Goal: Navigation & Orientation: Find specific page/section

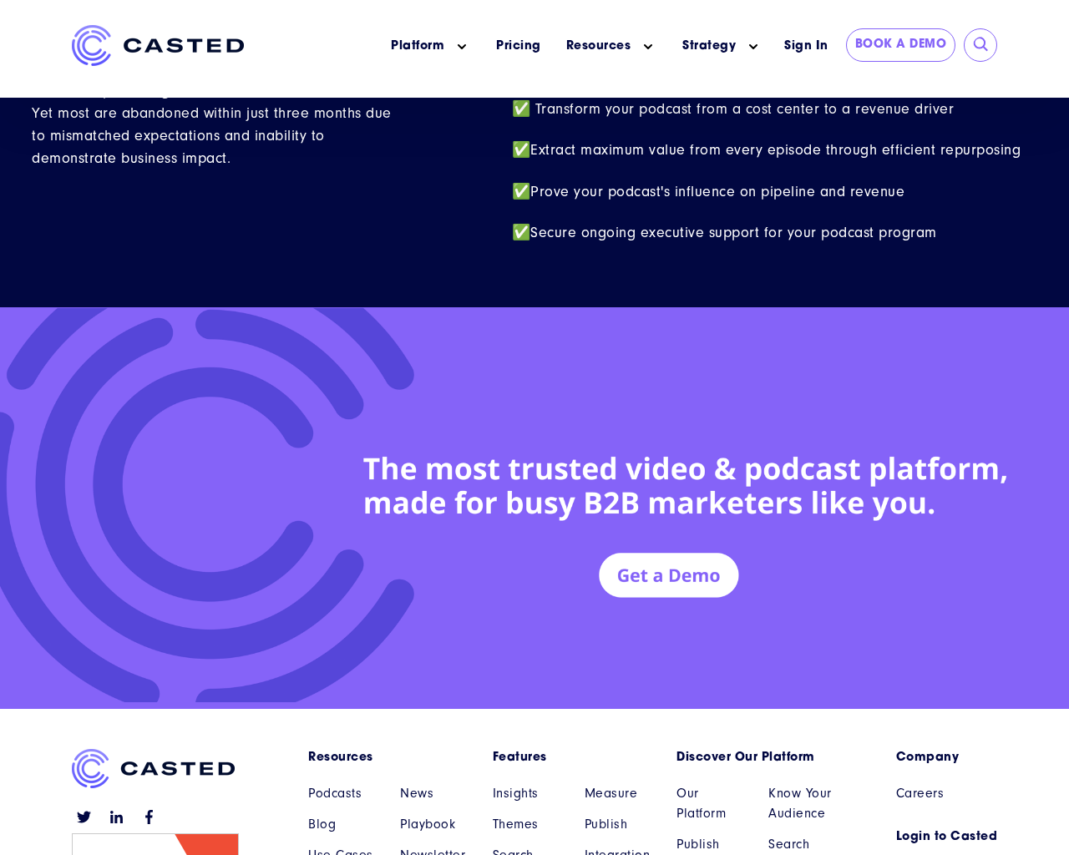
scroll to position [7305, 0]
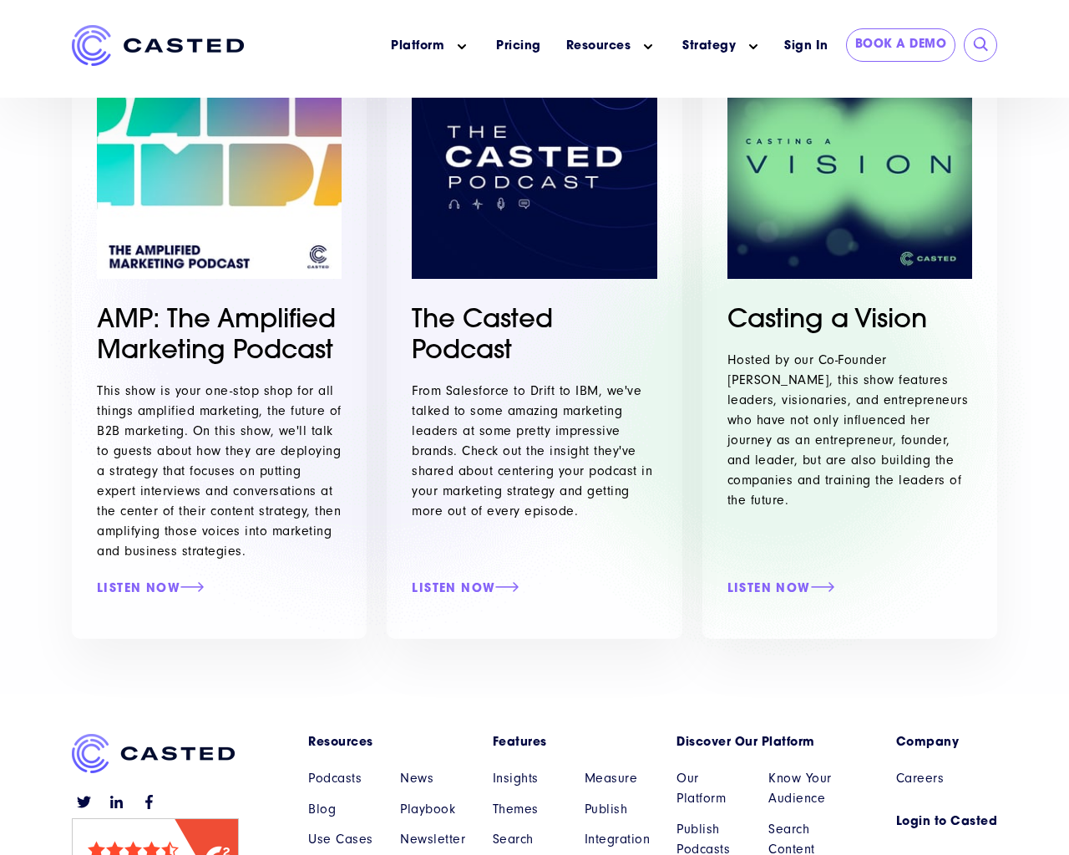
scroll to position [607, 0]
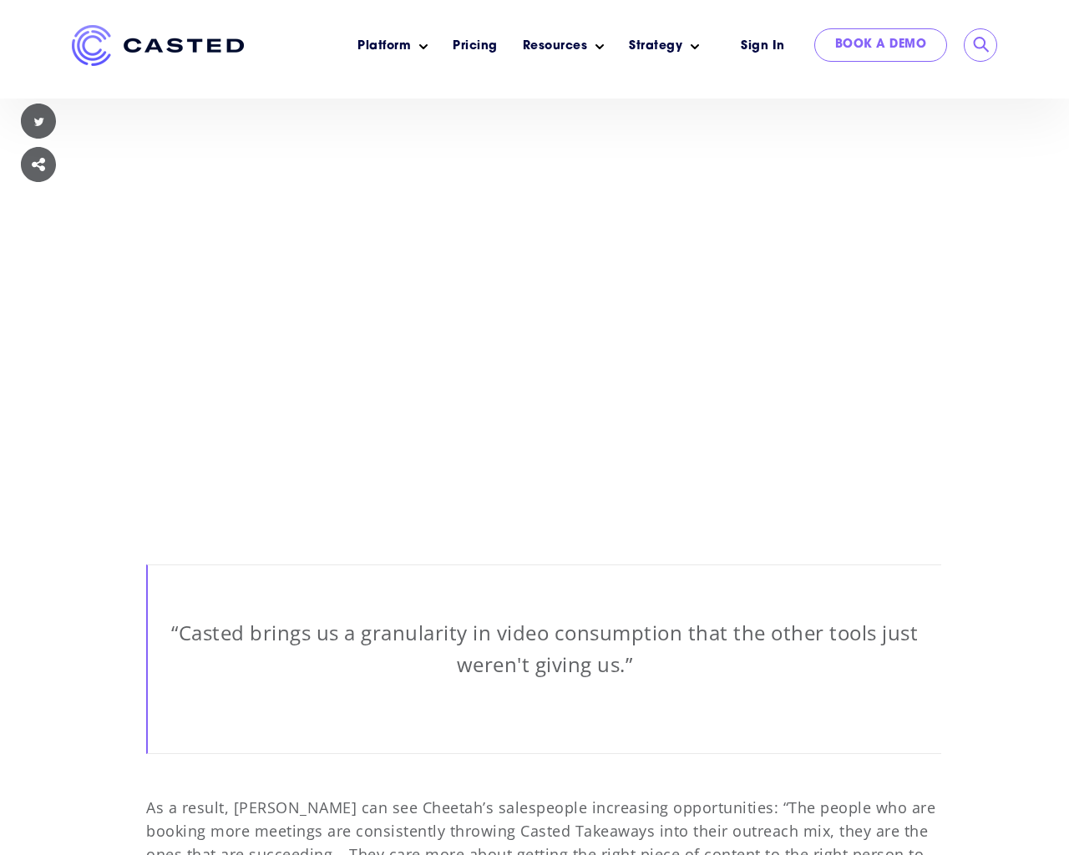
scroll to position [12532, 0]
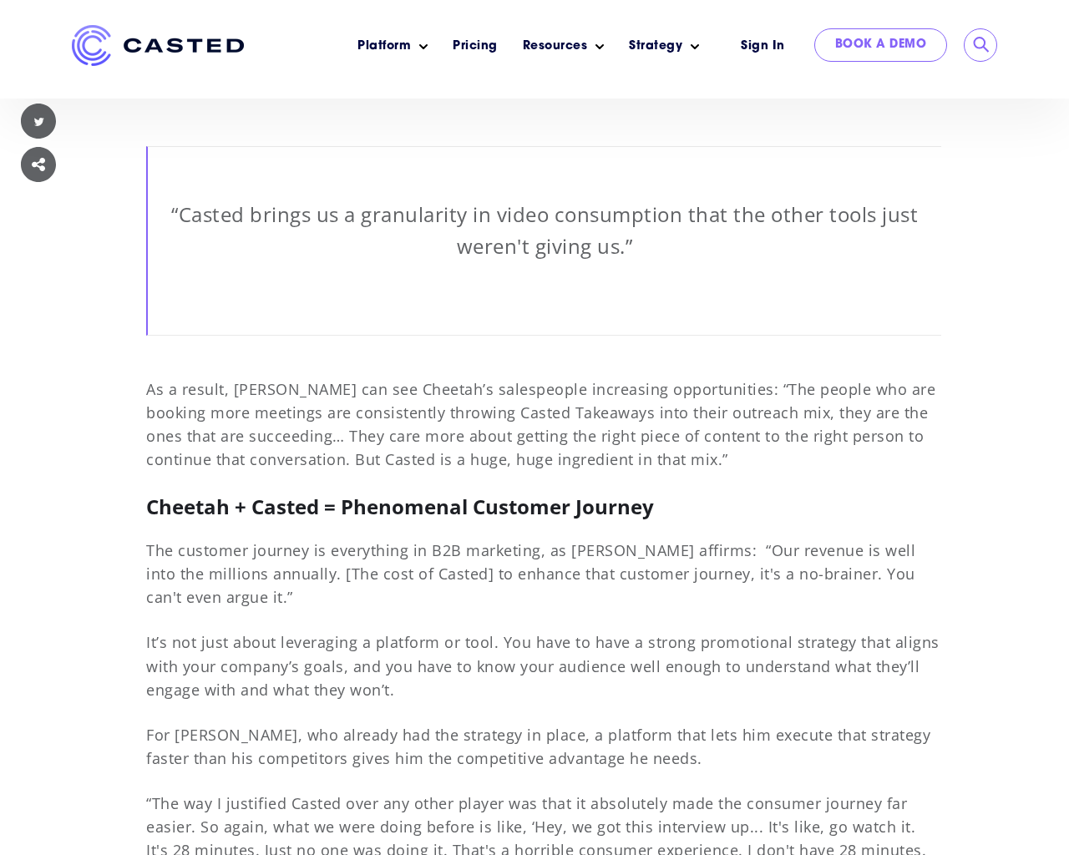
scroll to position [12532, 0]
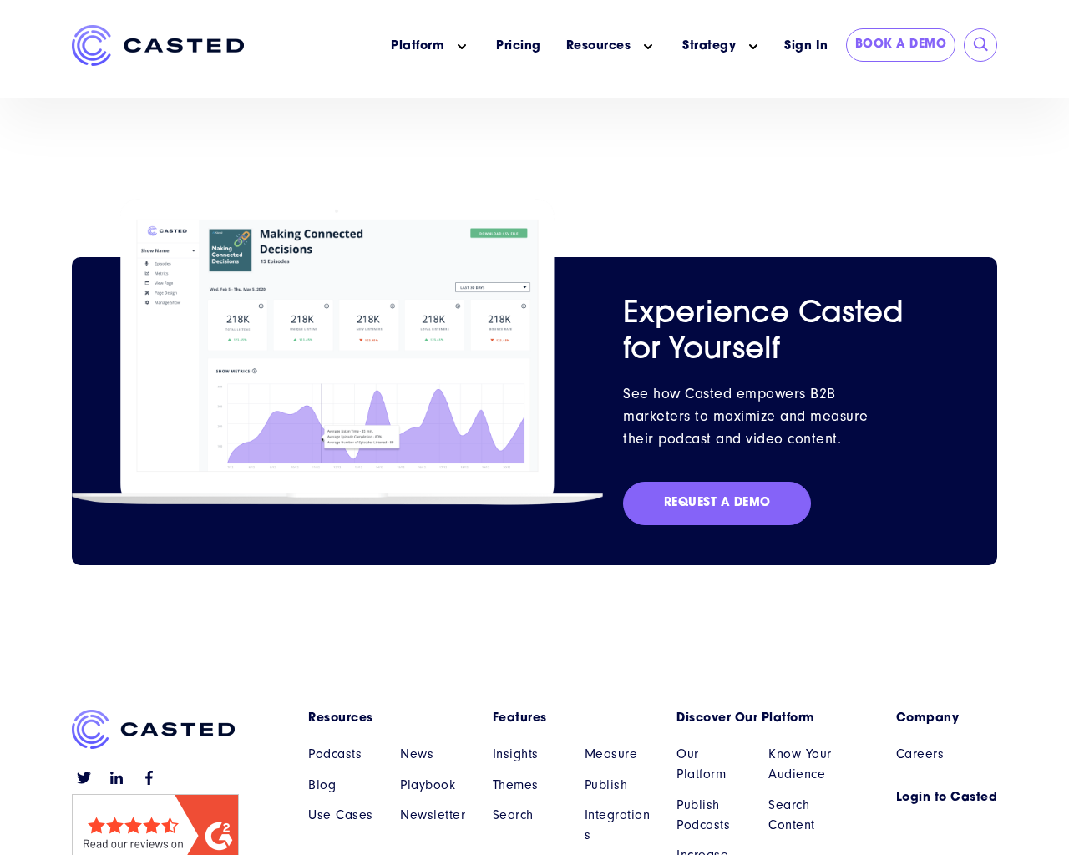
scroll to position [2672, 0]
